Goal: Transaction & Acquisition: Purchase product/service

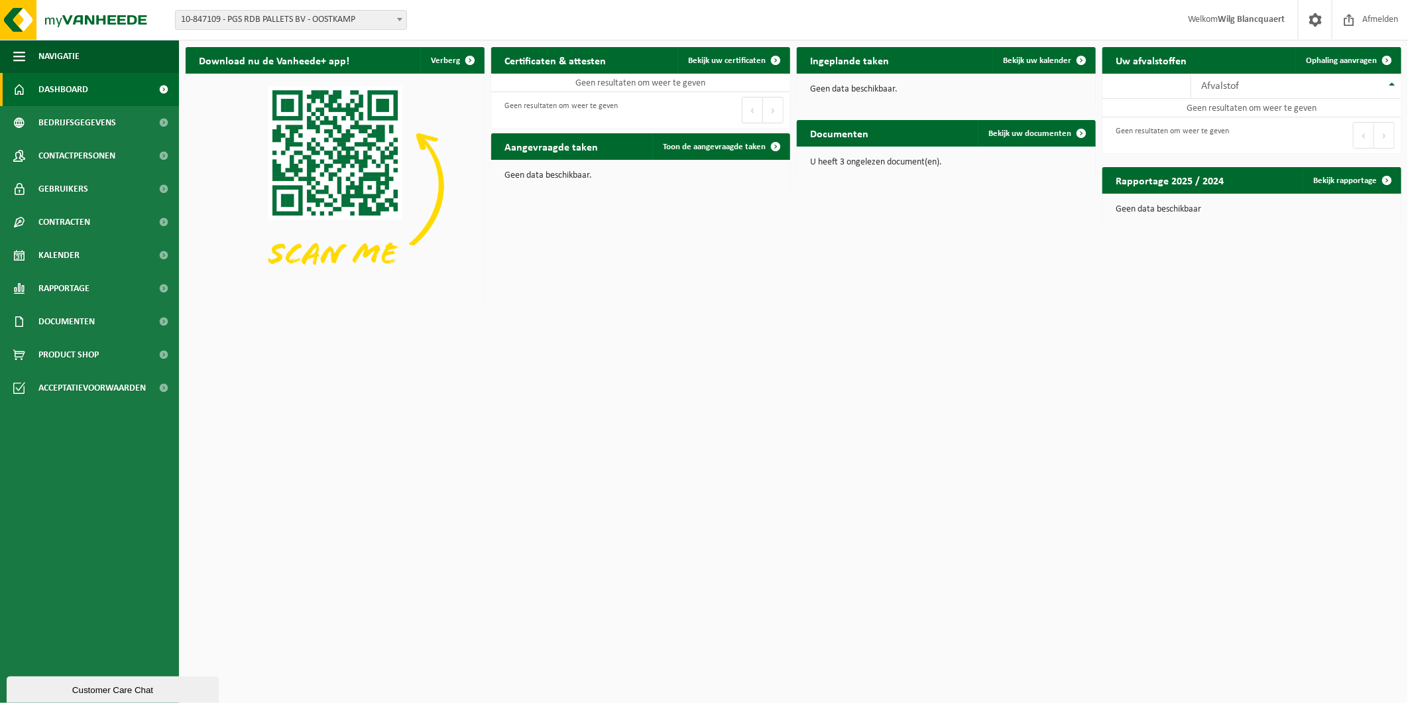
click at [277, 20] on span "10-847109 - PGS RDB PALLETS BV - OOSTKAMP" at bounding box center [291, 20] width 231 height 19
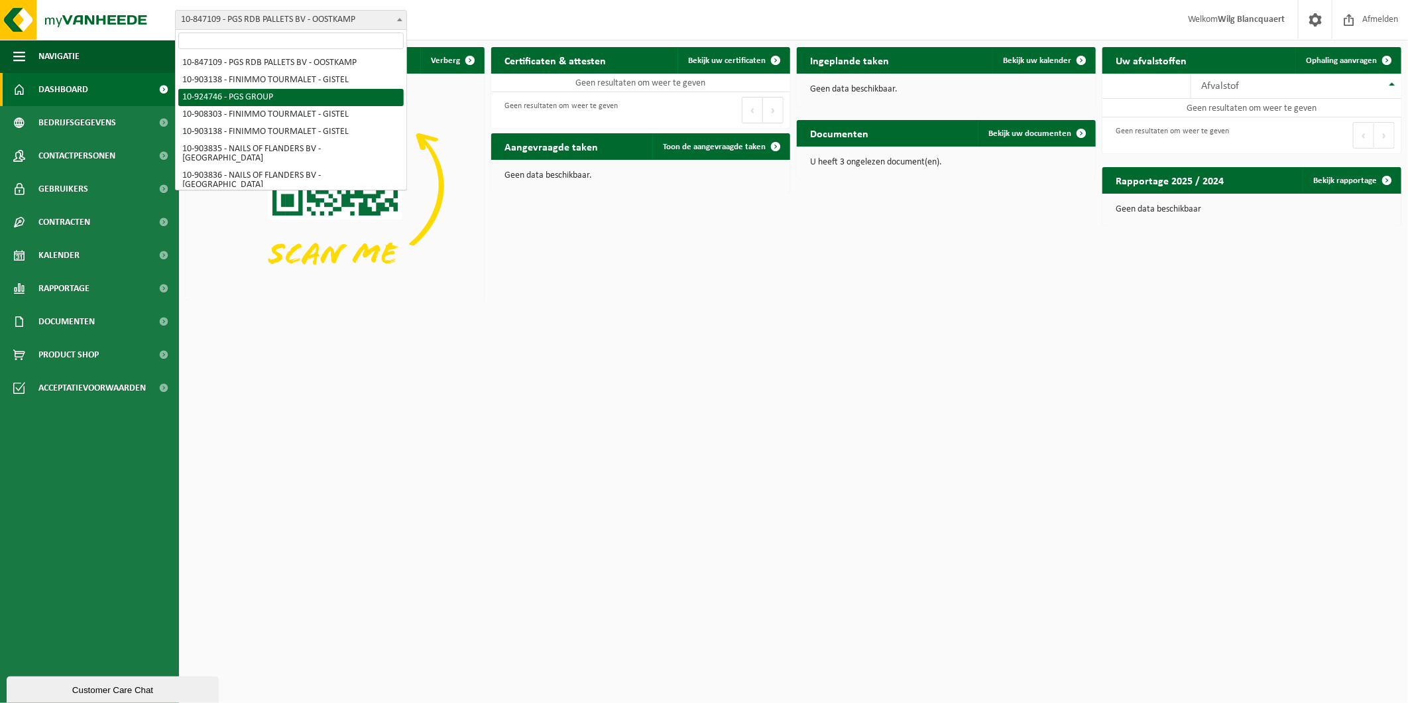
select select "131543"
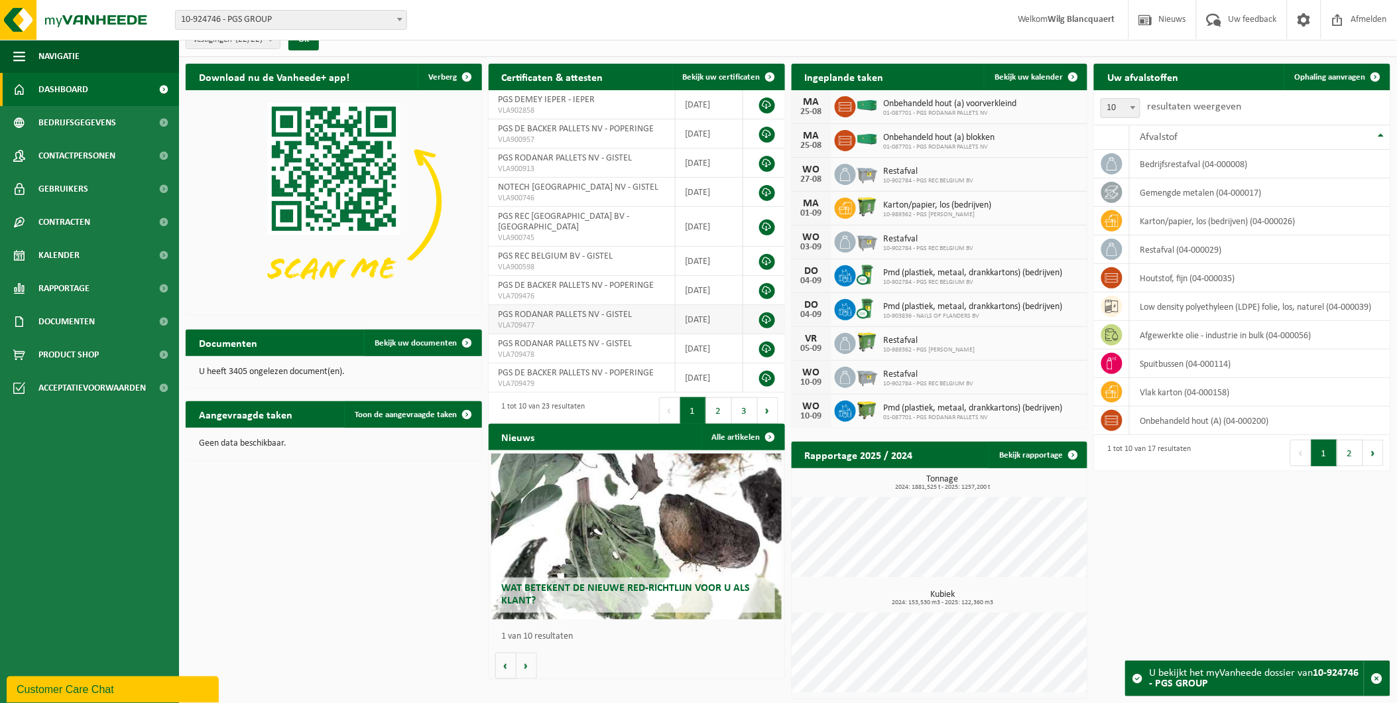
scroll to position [20, 0]
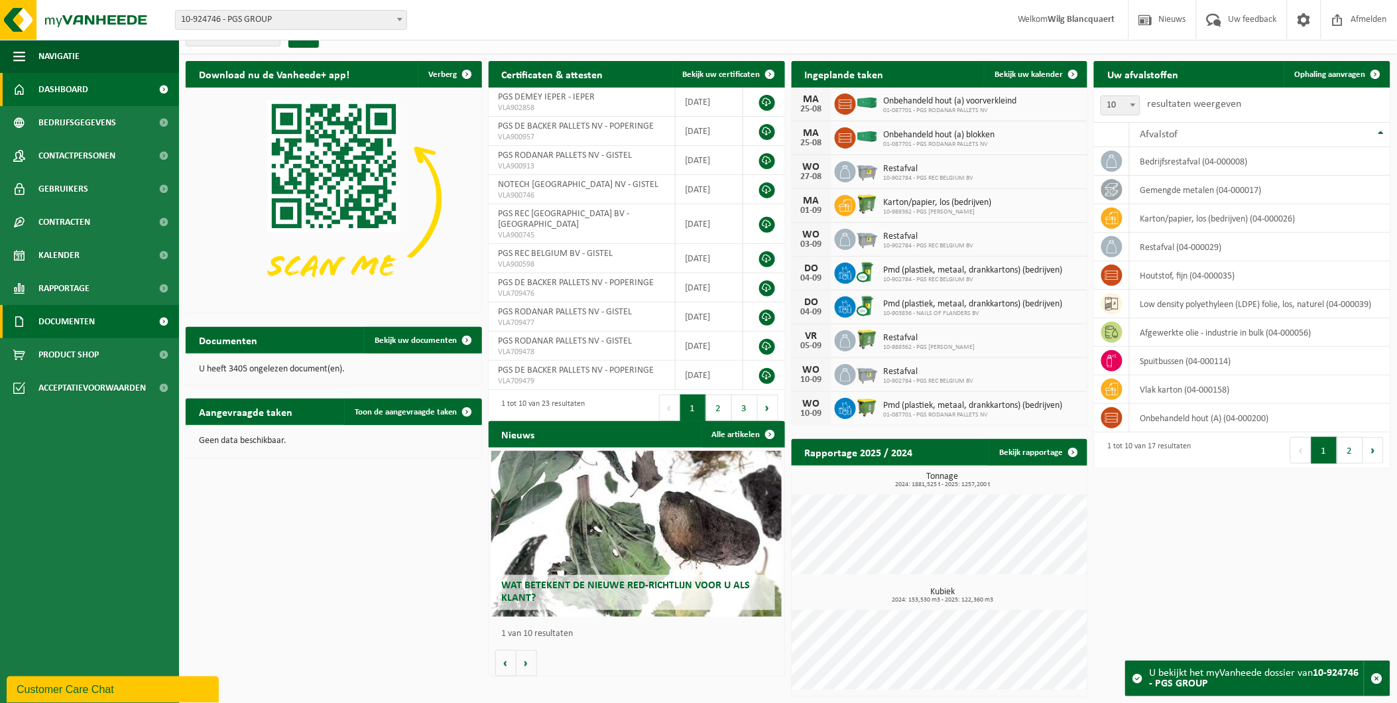
click at [65, 326] on span "Documenten" at bounding box center [66, 321] width 56 height 33
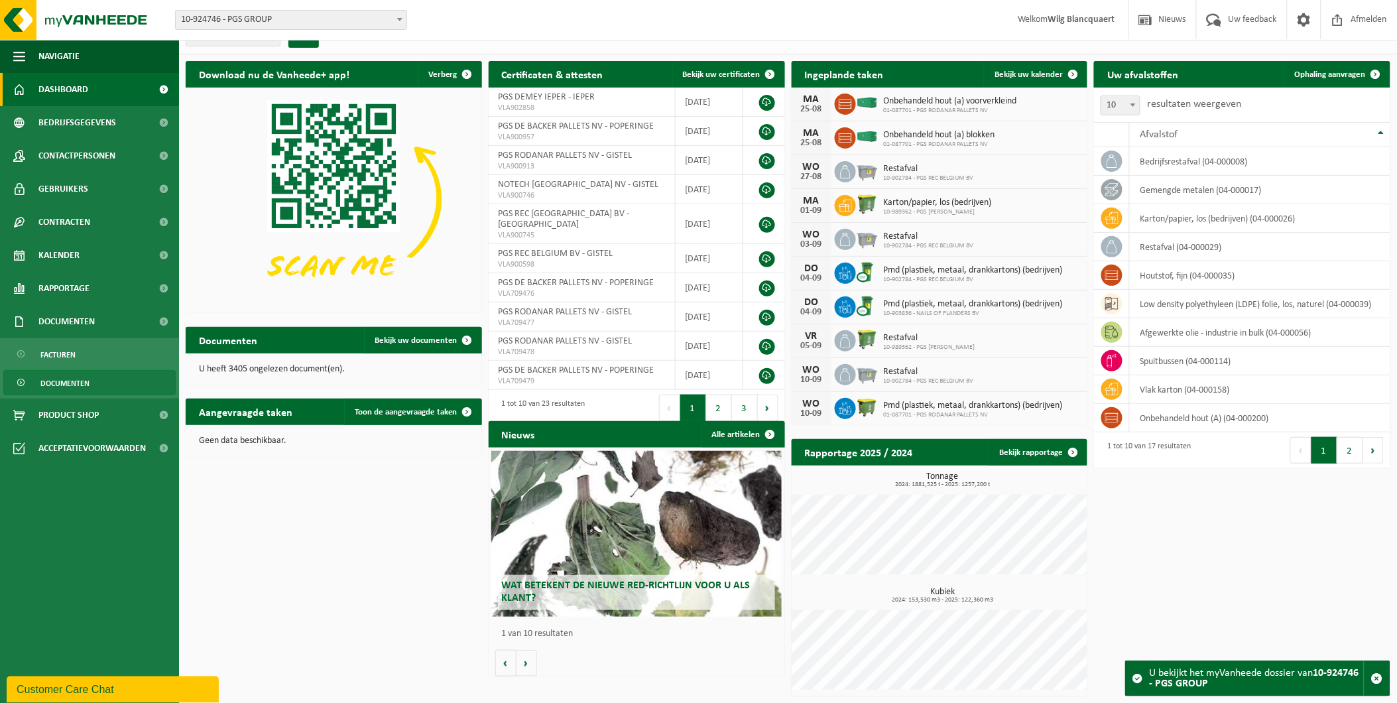
click at [73, 383] on span "Documenten" at bounding box center [64, 383] width 49 height 25
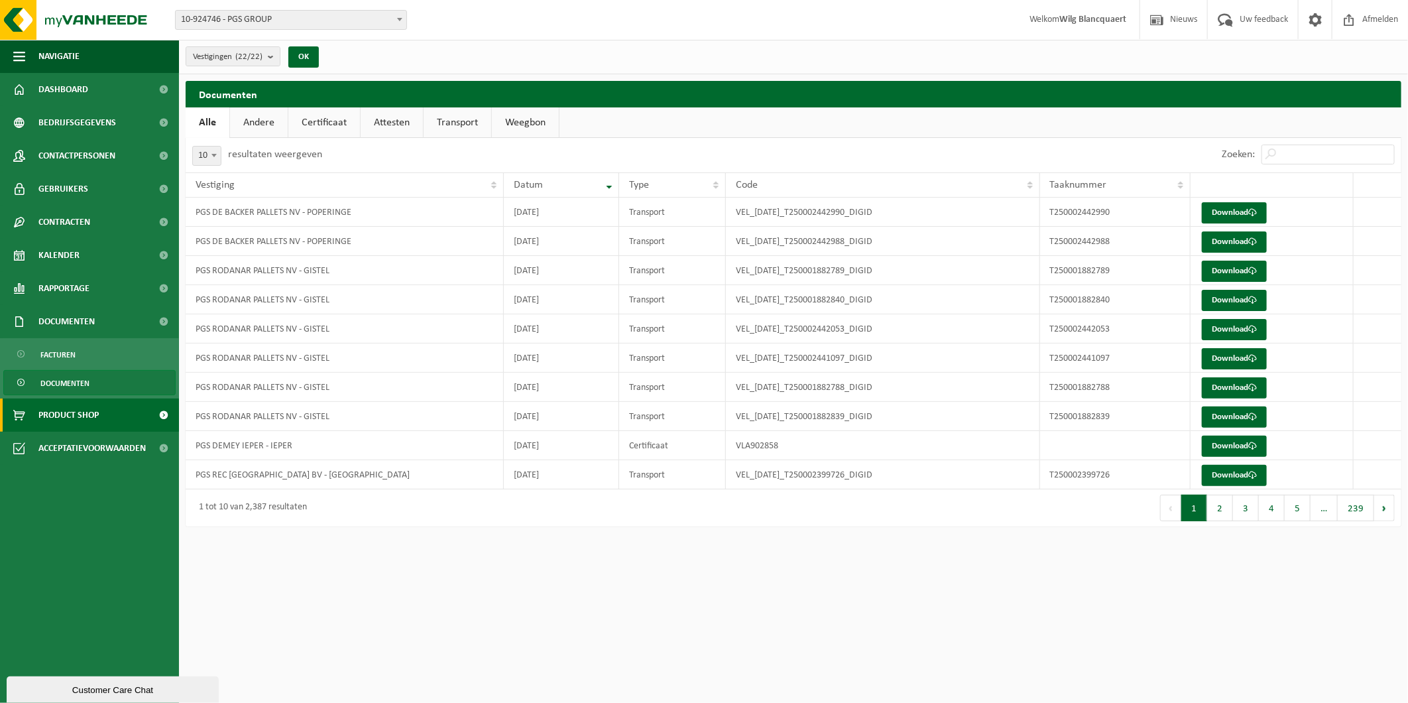
click at [74, 414] on span "Product Shop" at bounding box center [68, 414] width 60 height 33
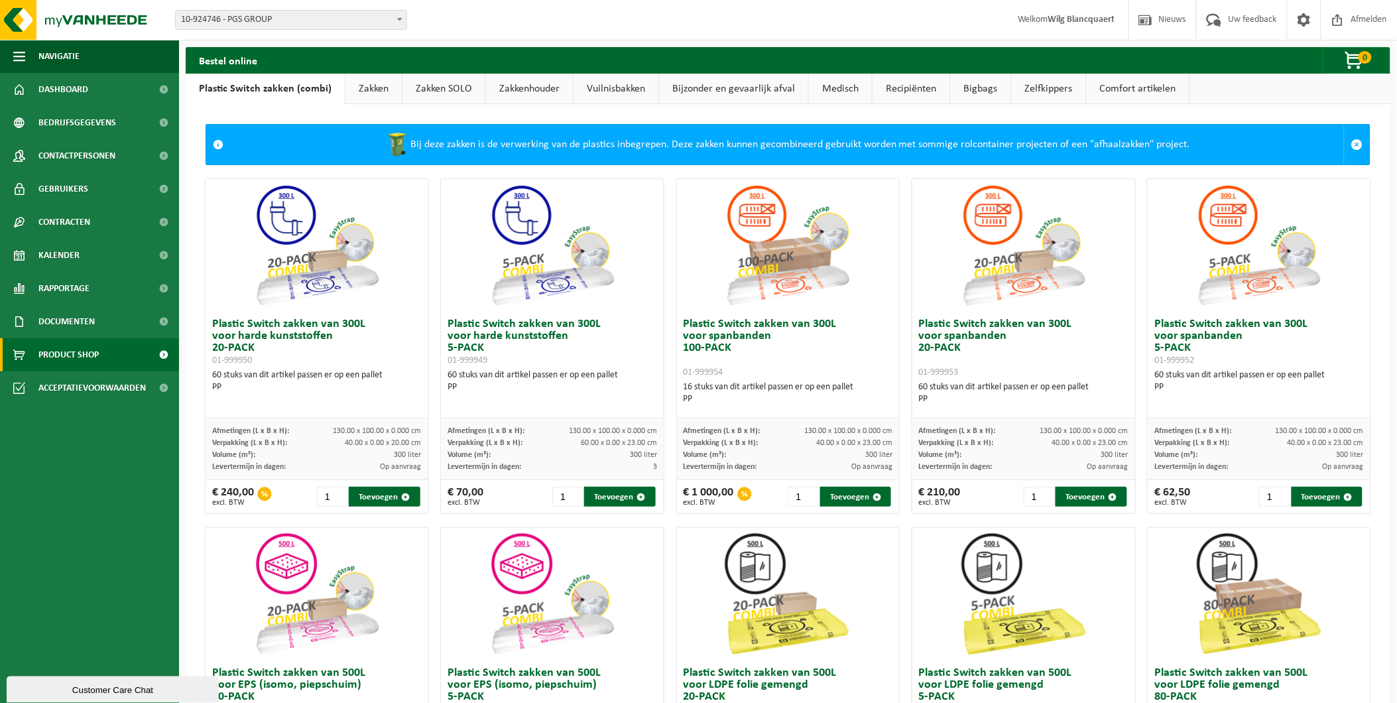
click at [764, 90] on link "Bijzonder en gevaarlijk afval" at bounding box center [733, 89] width 149 height 31
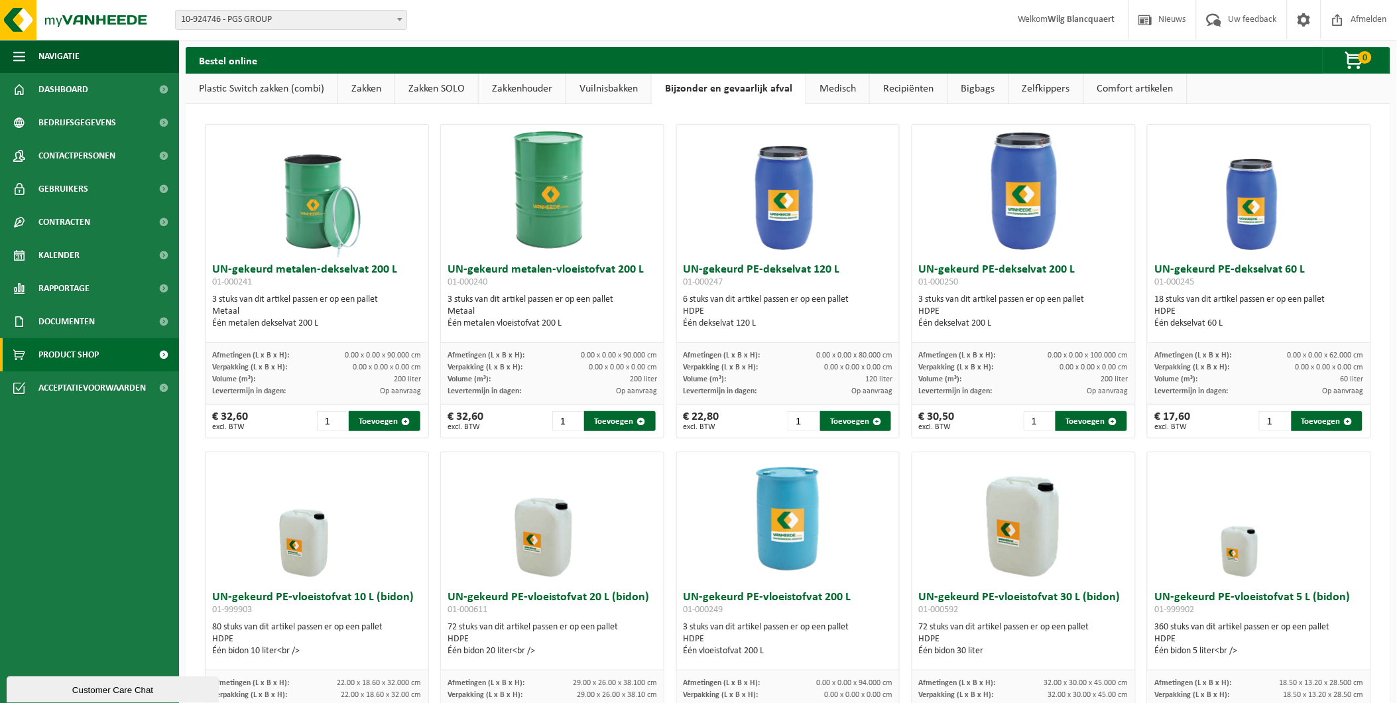
click at [833, 89] on link "Medisch" at bounding box center [837, 89] width 63 height 31
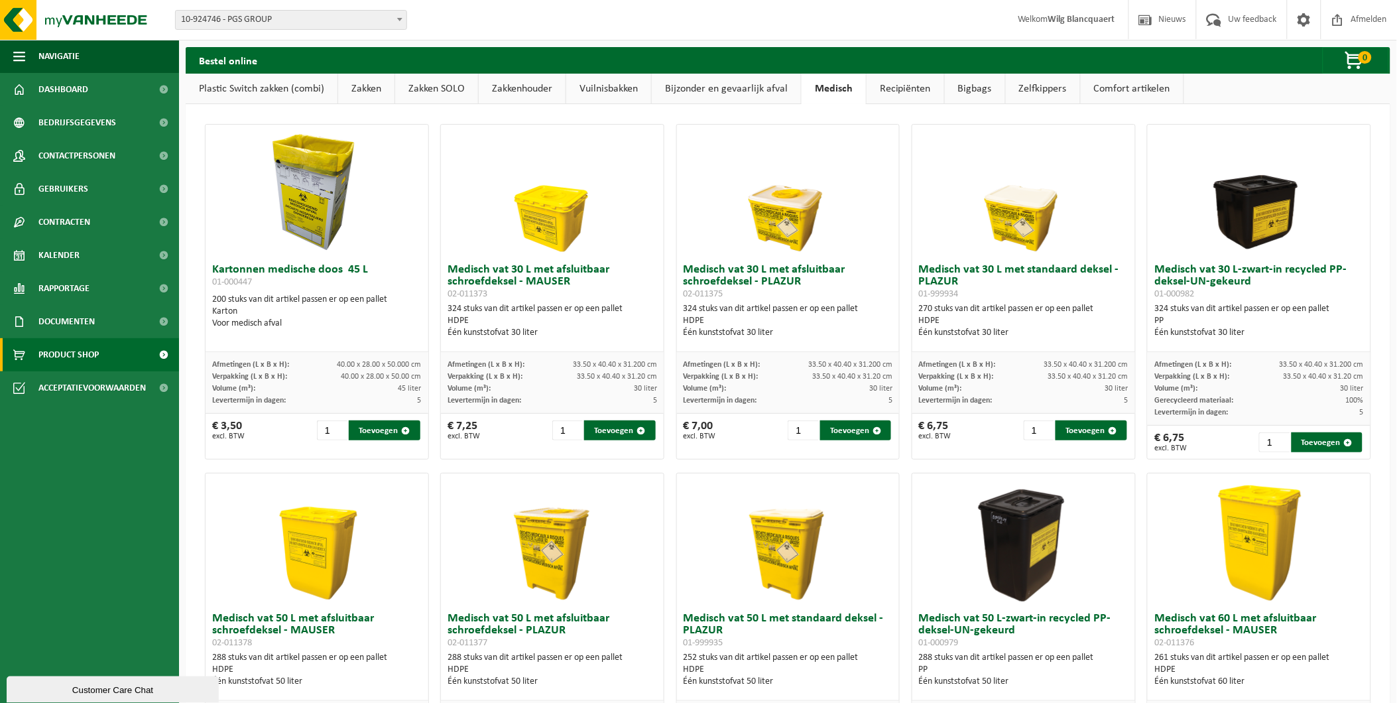
click at [906, 88] on link "Recipiënten" at bounding box center [906, 89] width 78 height 31
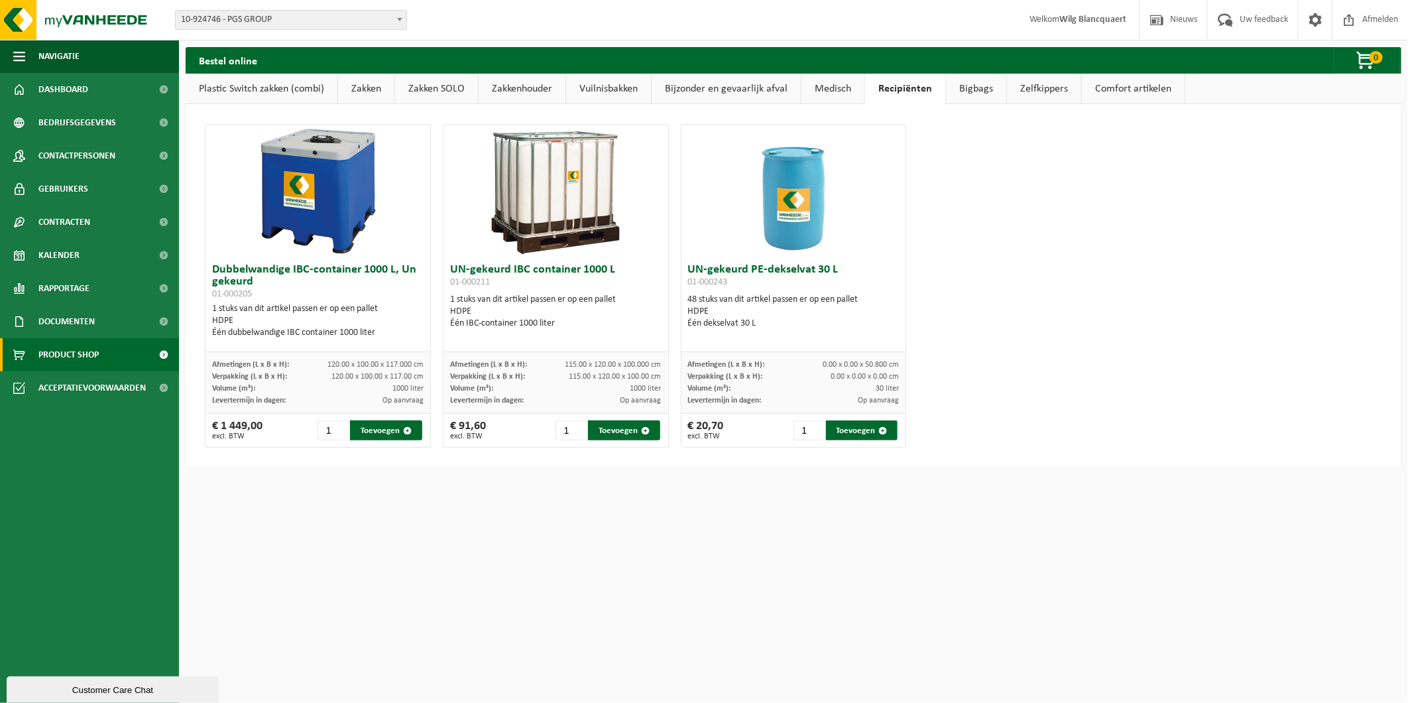
click at [967, 86] on link "Bigbags" at bounding box center [976, 89] width 60 height 31
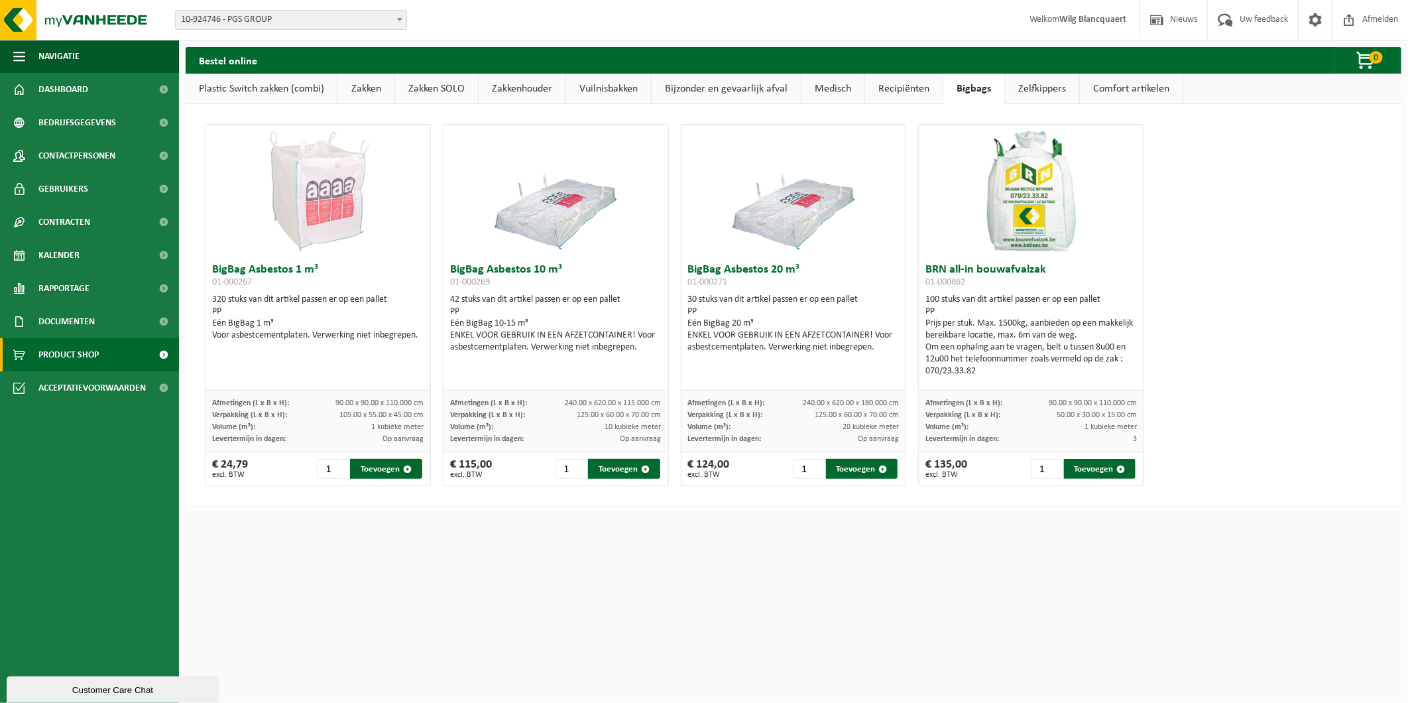
click at [967, 86] on link "Bigbags" at bounding box center [974, 89] width 61 height 31
click at [1016, 87] on link "Zelfkippers" at bounding box center [1042, 89] width 74 height 31
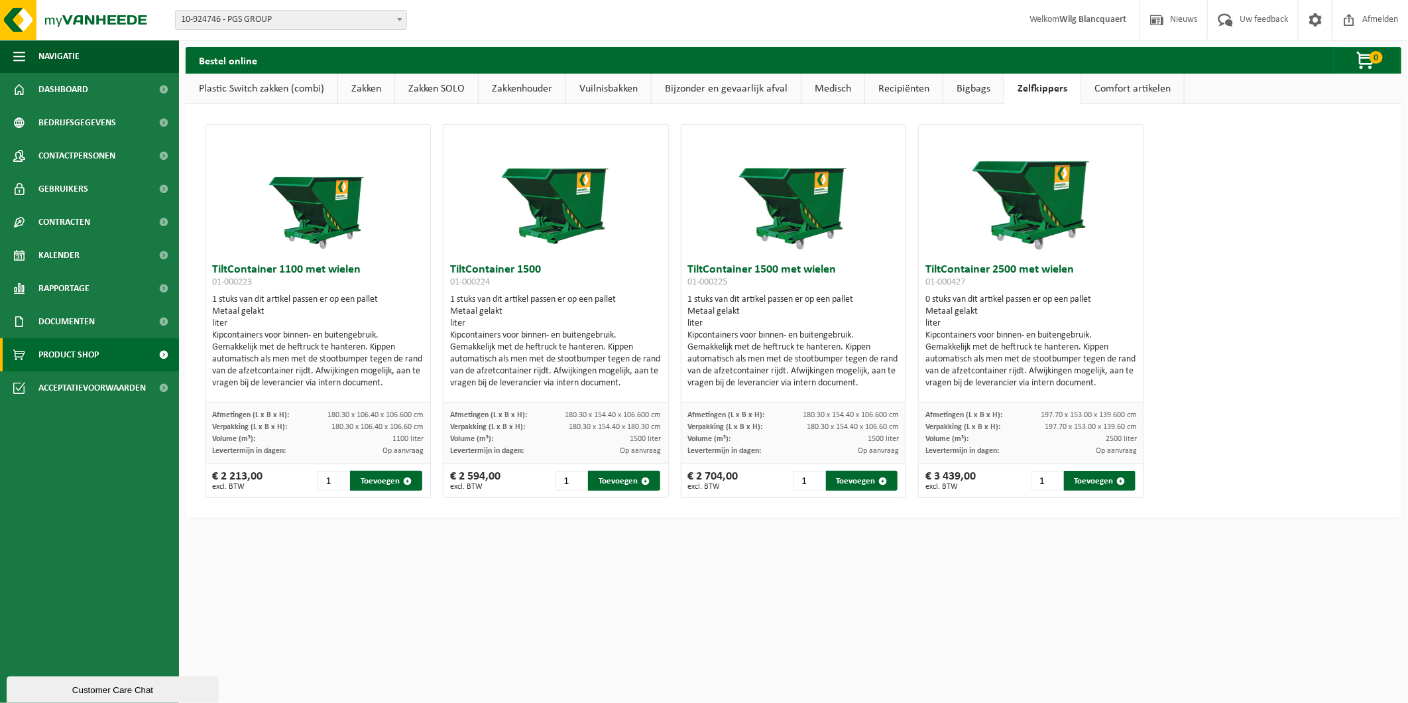
click at [1119, 95] on link "Comfort artikelen" at bounding box center [1132, 89] width 103 height 31
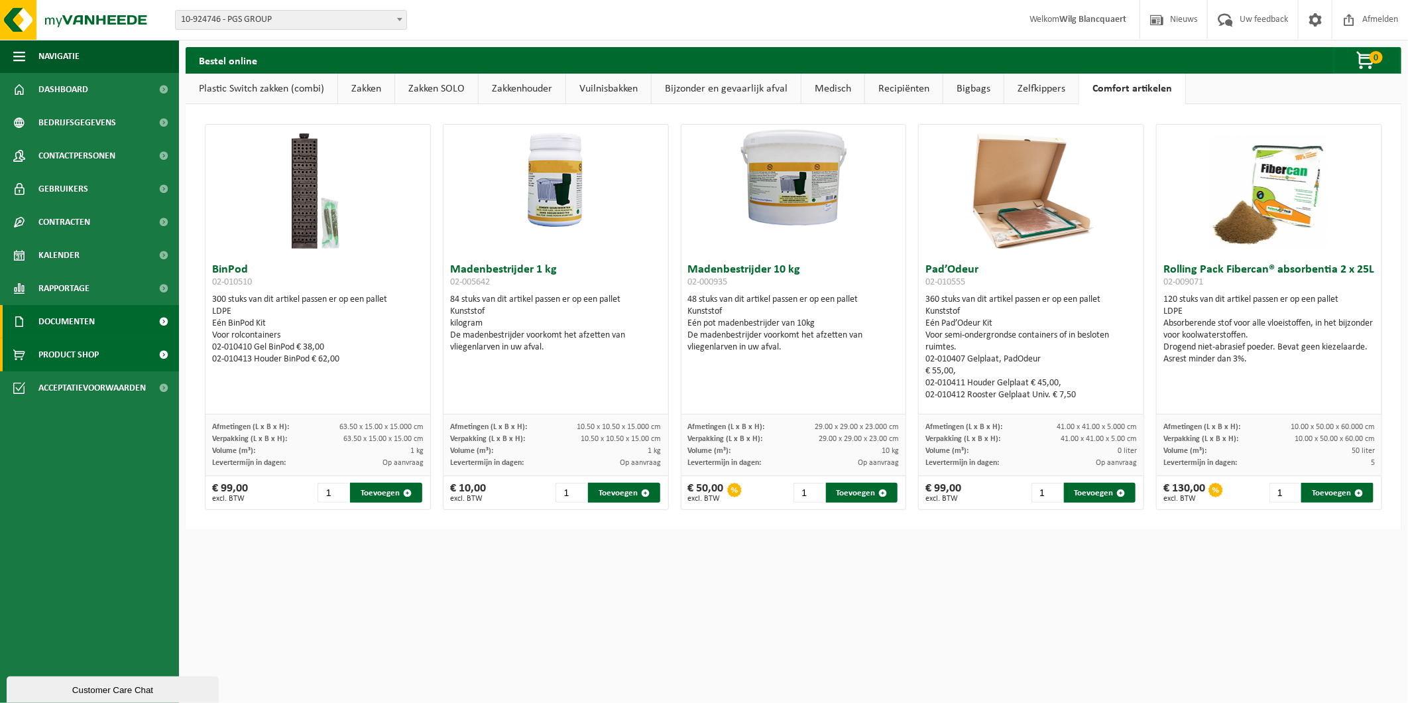
click at [119, 334] on link "Documenten" at bounding box center [89, 321] width 179 height 33
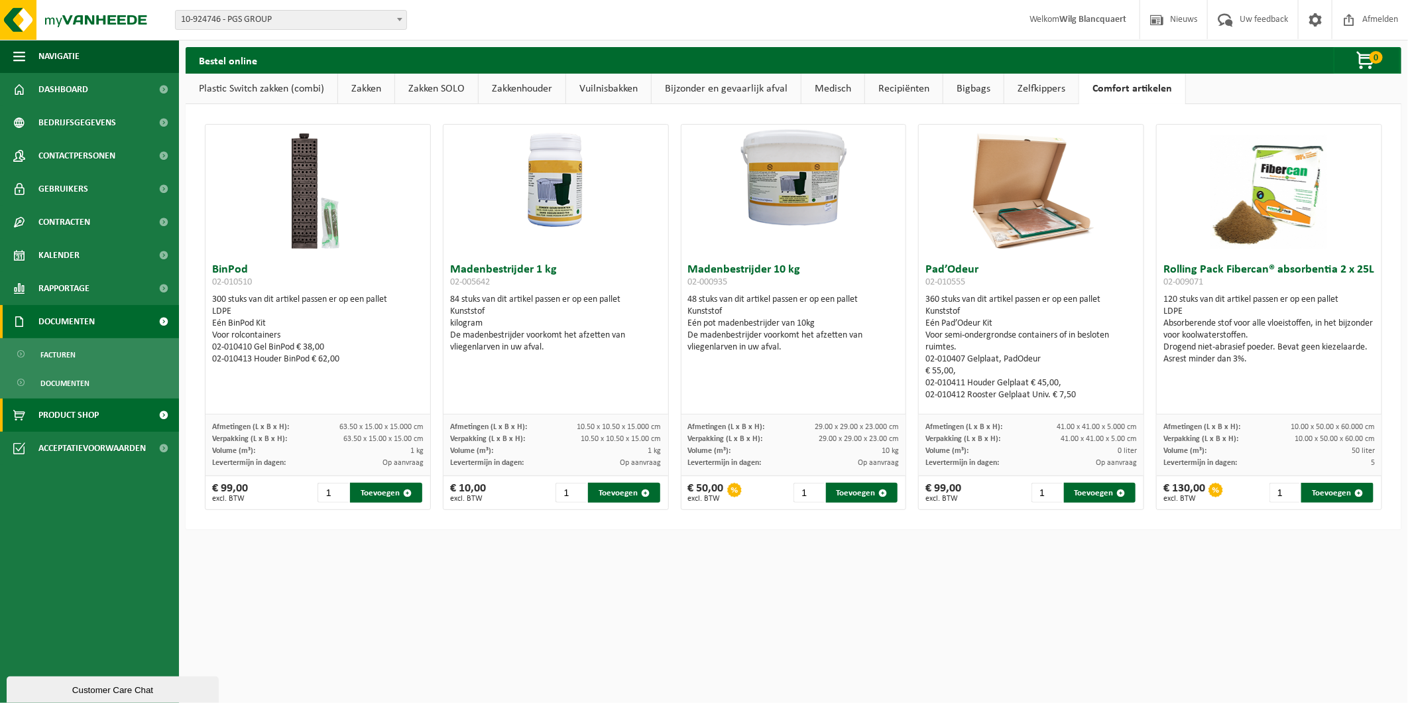
click at [128, 326] on link "Documenten" at bounding box center [89, 321] width 179 height 33
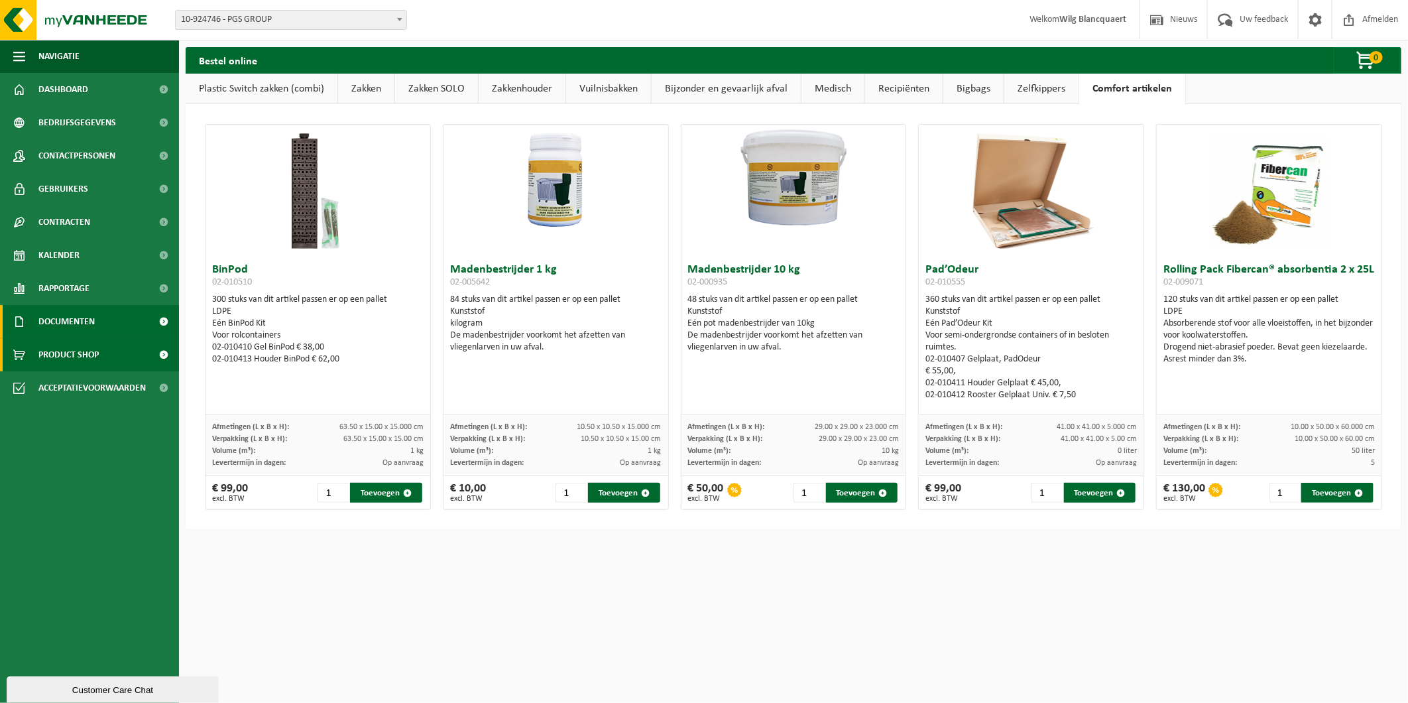
click at [69, 320] on span "Documenten" at bounding box center [66, 321] width 56 height 33
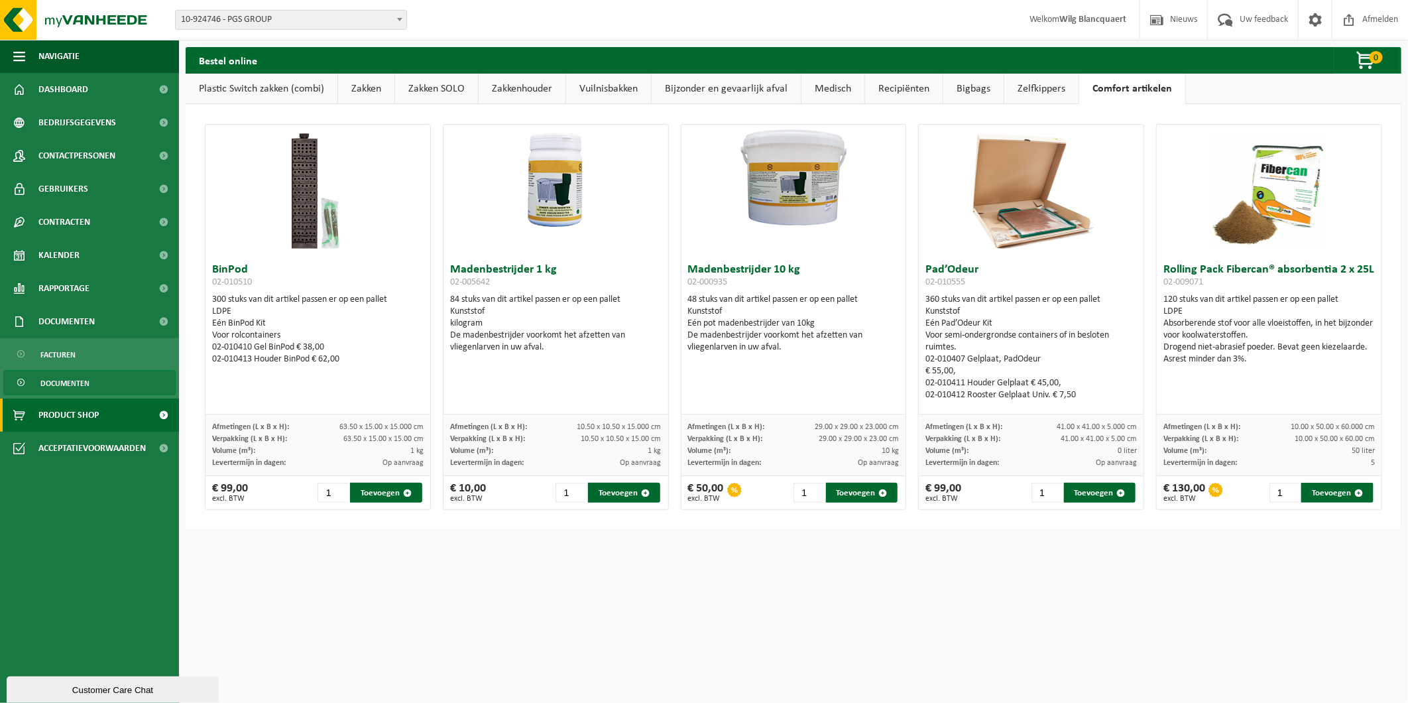
click at [92, 386] on link "Documenten" at bounding box center [89, 382] width 172 height 25
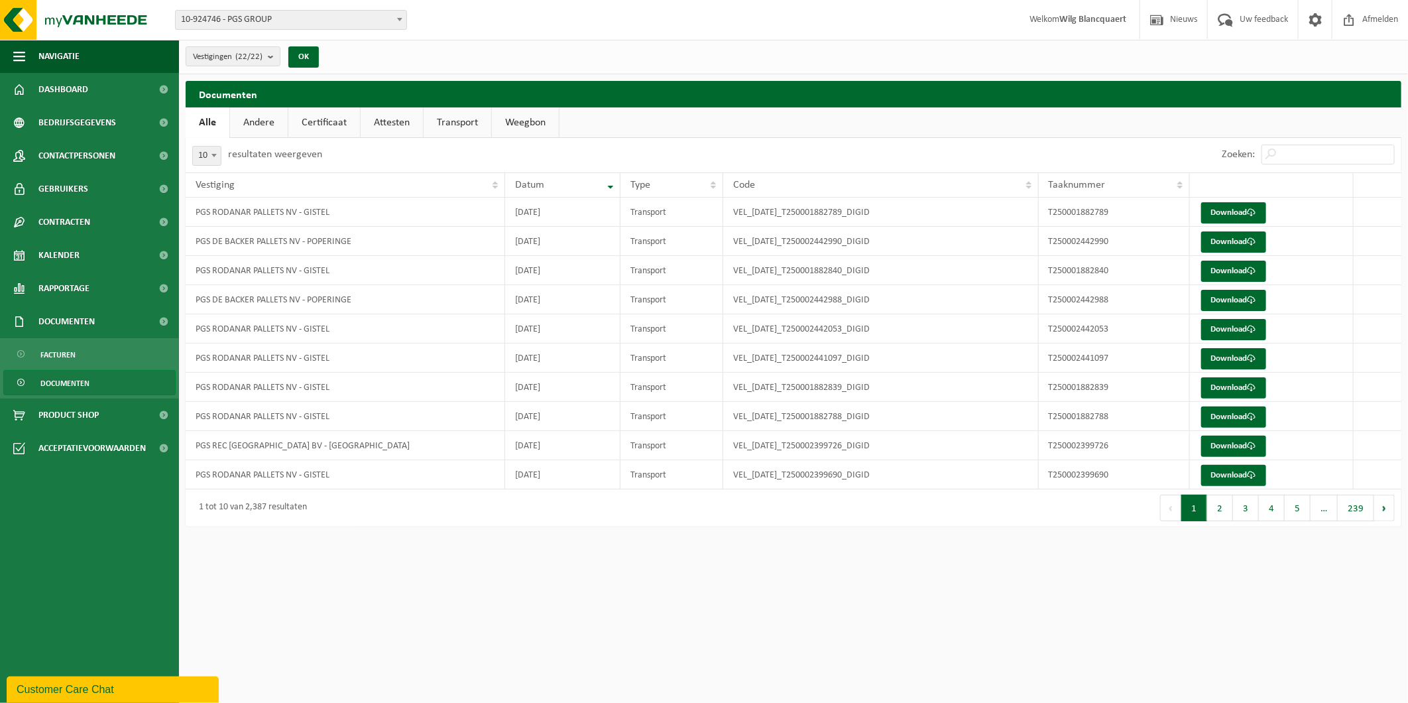
click at [370, 117] on link "Attesten" at bounding box center [392, 122] width 62 height 31
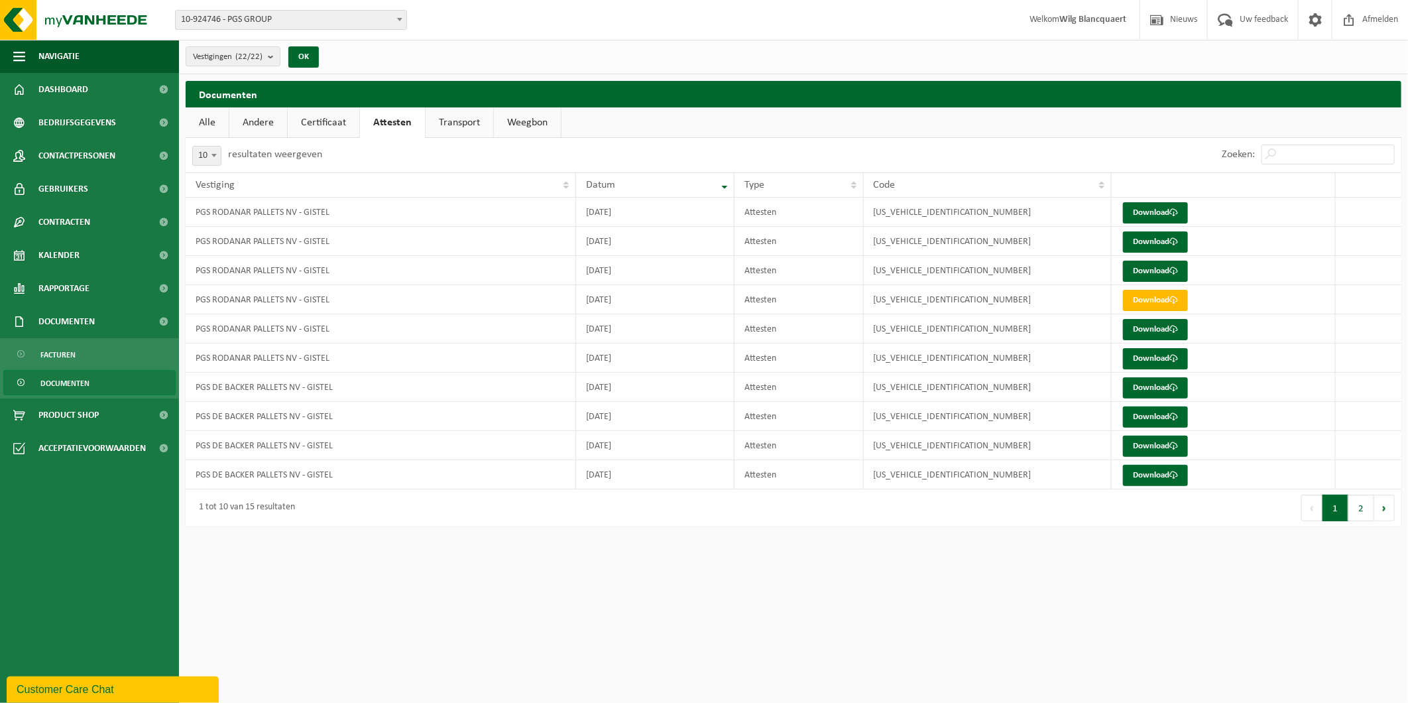
click at [320, 121] on link "Certificaat" at bounding box center [324, 122] width 72 height 31
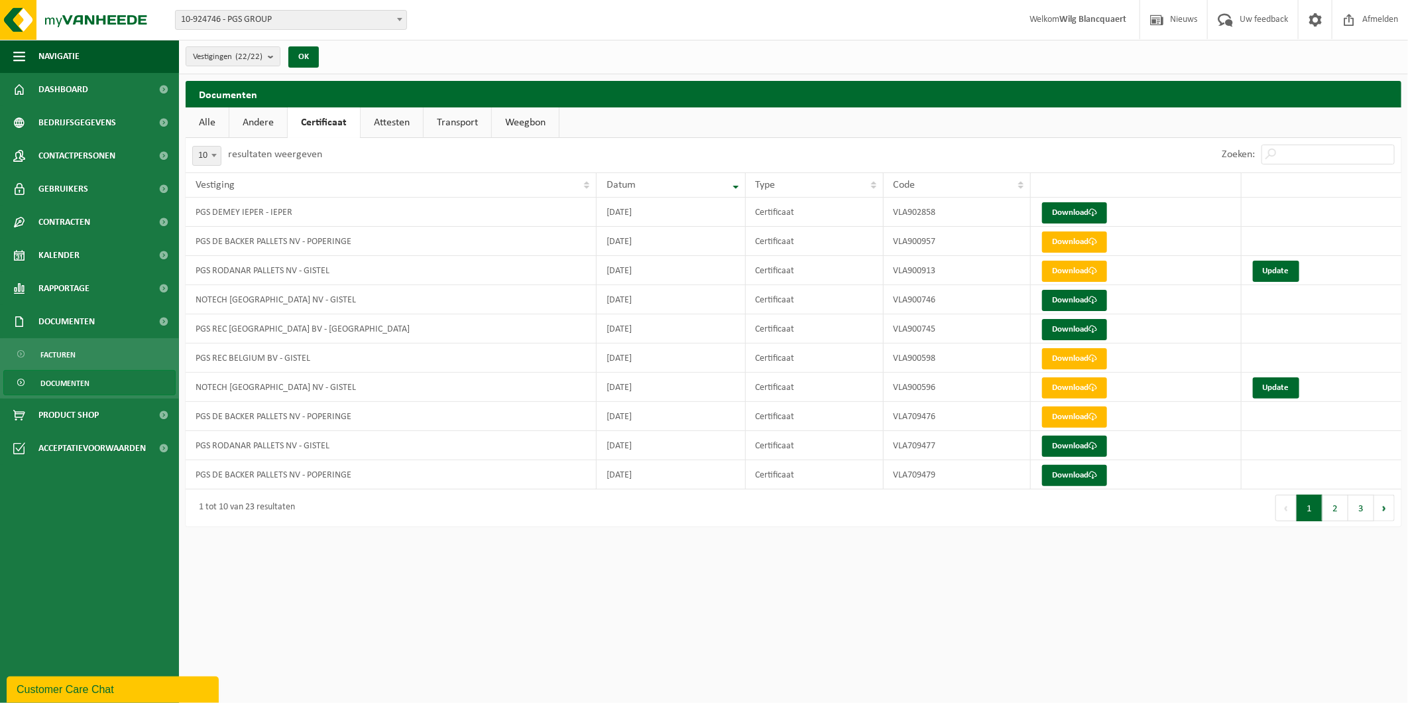
click at [241, 121] on link "Andere" at bounding box center [258, 122] width 58 height 31
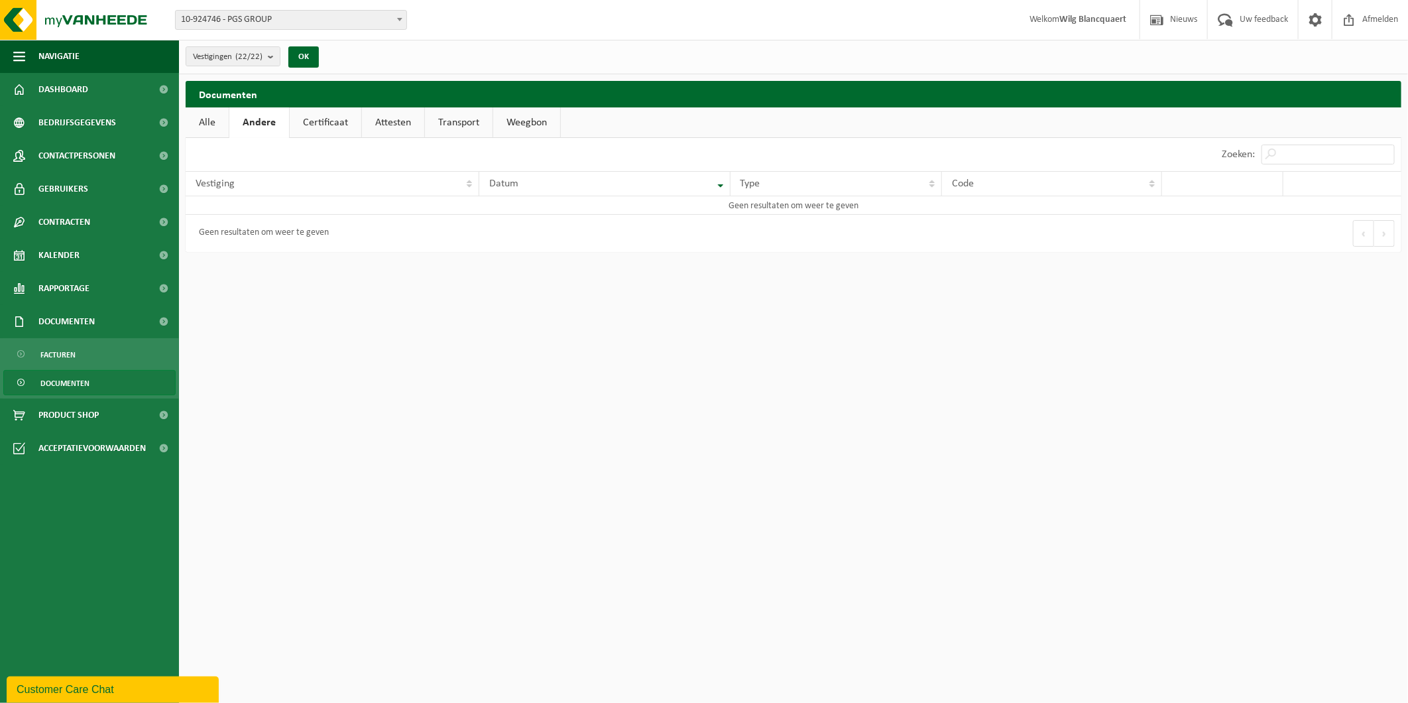
click at [388, 125] on link "Attesten" at bounding box center [393, 122] width 62 height 31
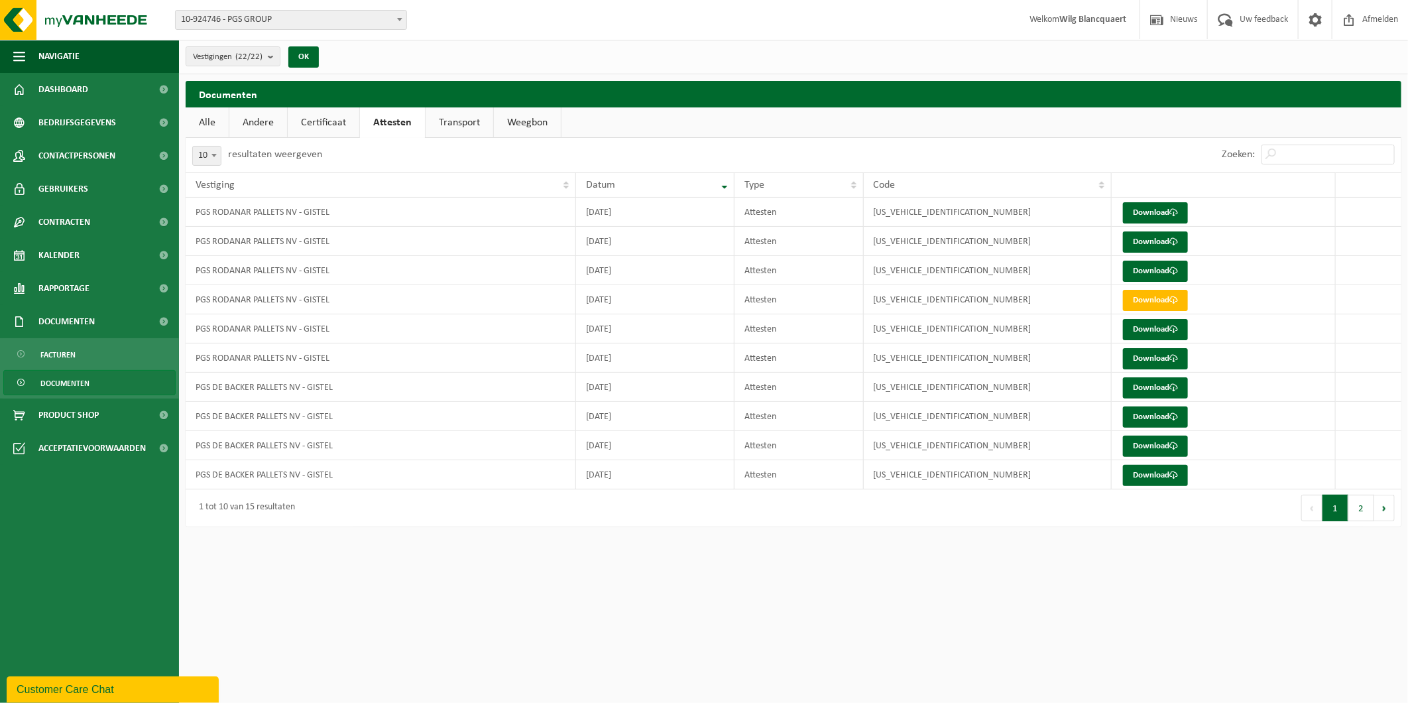
click at [515, 117] on link "Weegbon" at bounding box center [527, 122] width 67 height 31
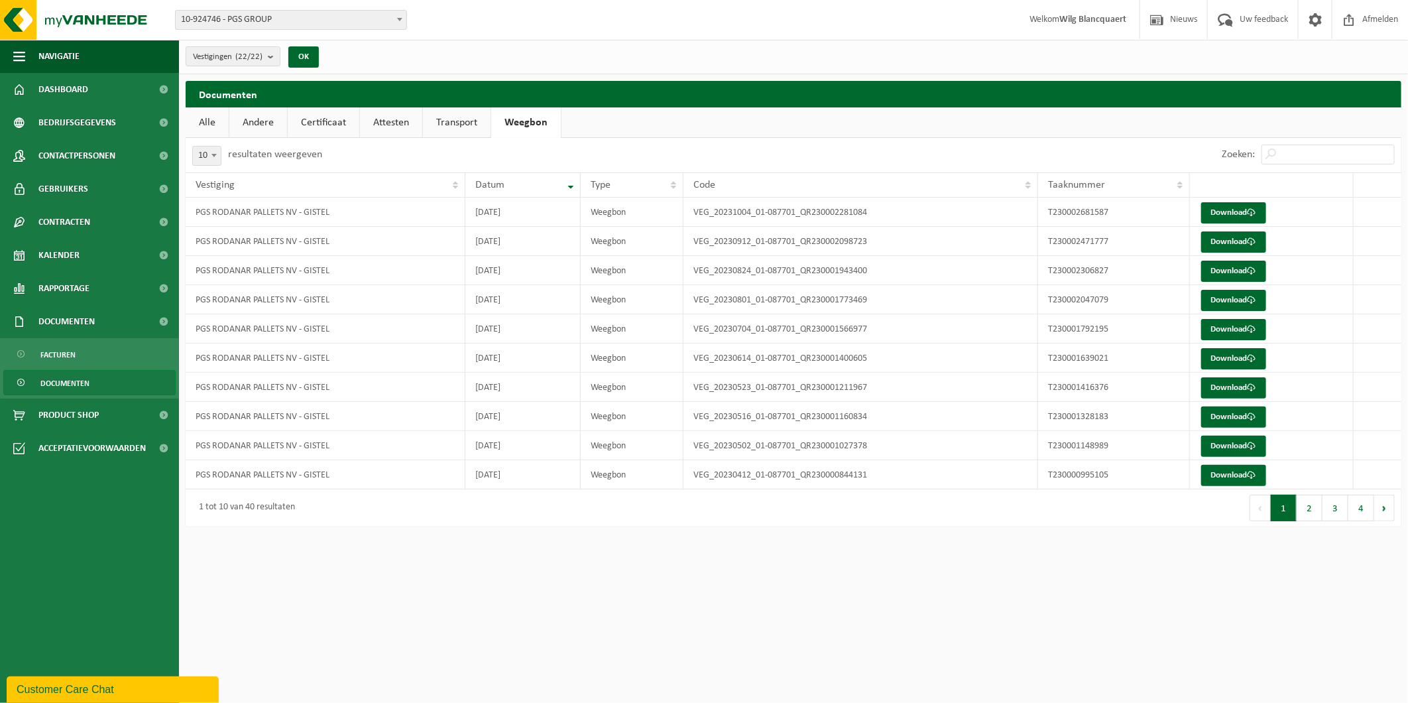
click at [354, 19] on span "10-924746 - PGS GROUP" at bounding box center [291, 20] width 231 height 19
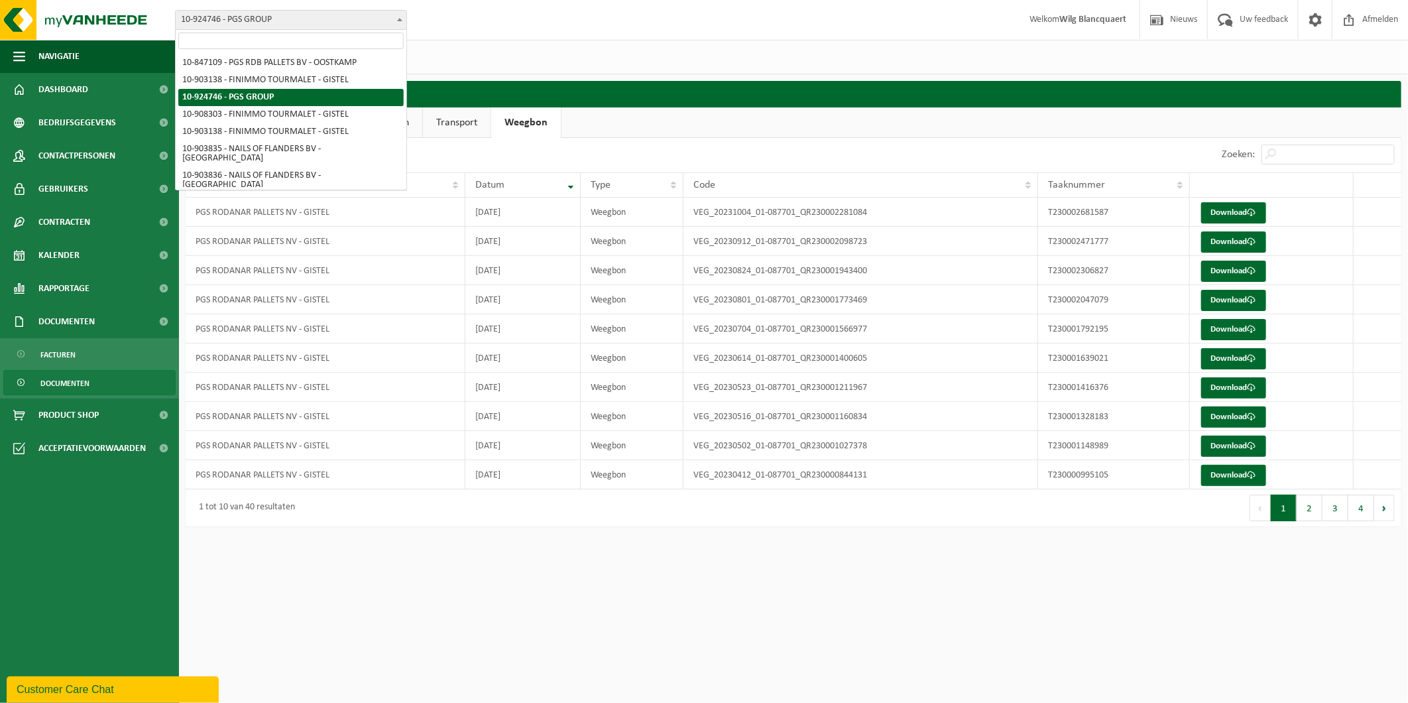
click at [363, 18] on span "10-924746 - PGS GROUP" at bounding box center [291, 20] width 231 height 19
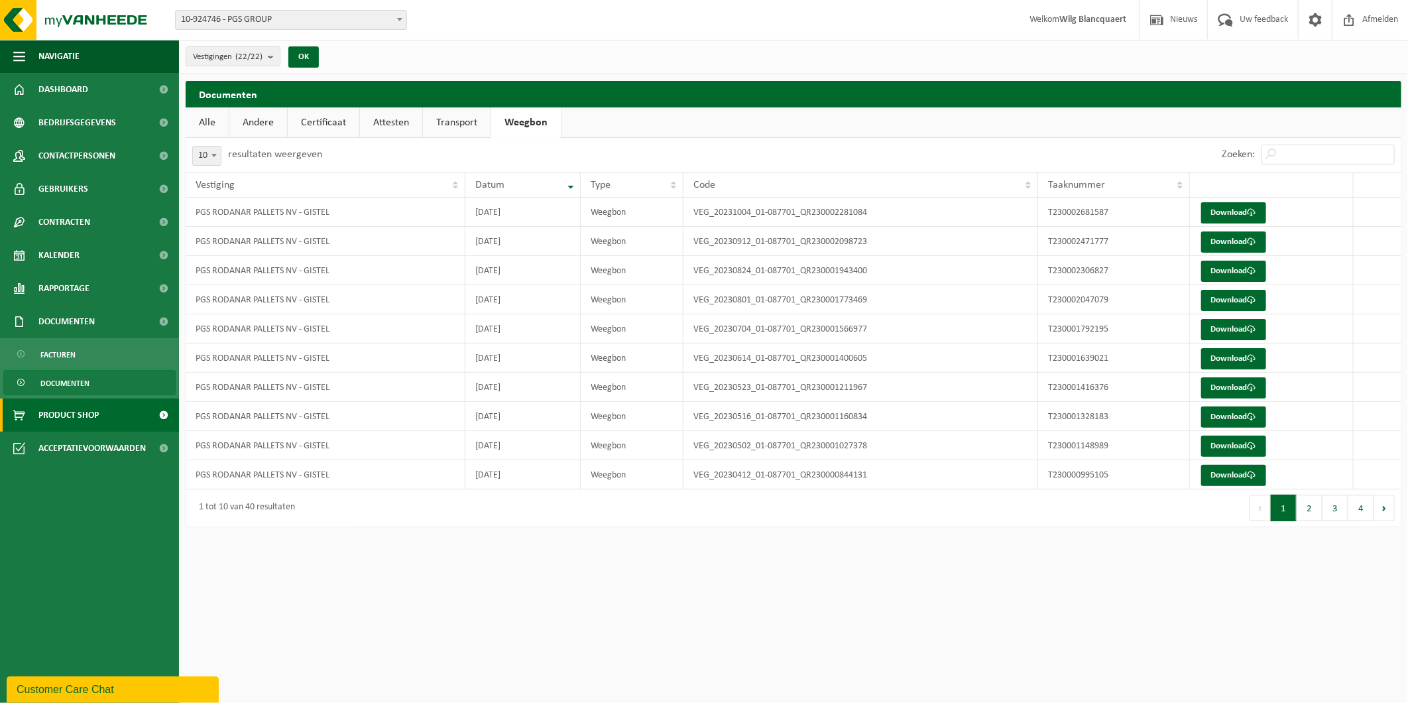
click at [107, 416] on link "Product Shop" at bounding box center [89, 414] width 179 height 33
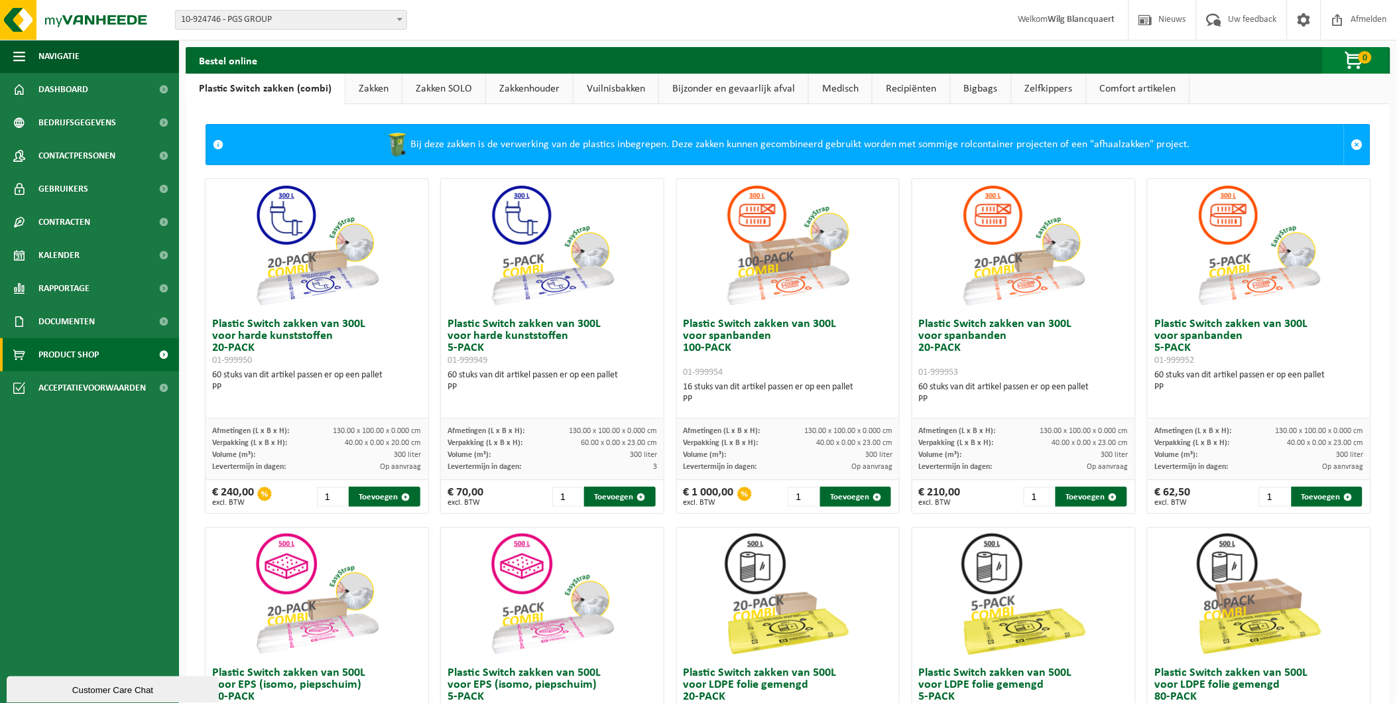
click at [1363, 54] on span "0" at bounding box center [1365, 57] width 13 height 13
click at [1219, 60] on div "Bestel online 0 Uw winkelmandje is momenteel leeg." at bounding box center [788, 60] width 1205 height 27
